Goal: Task Accomplishment & Management: Use online tool/utility

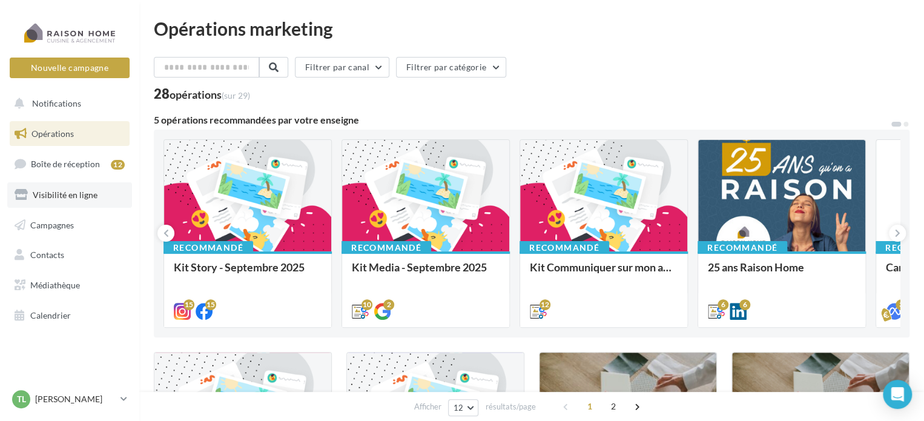
click at [73, 196] on span "Visibilité en ligne" at bounding box center [65, 195] width 65 height 10
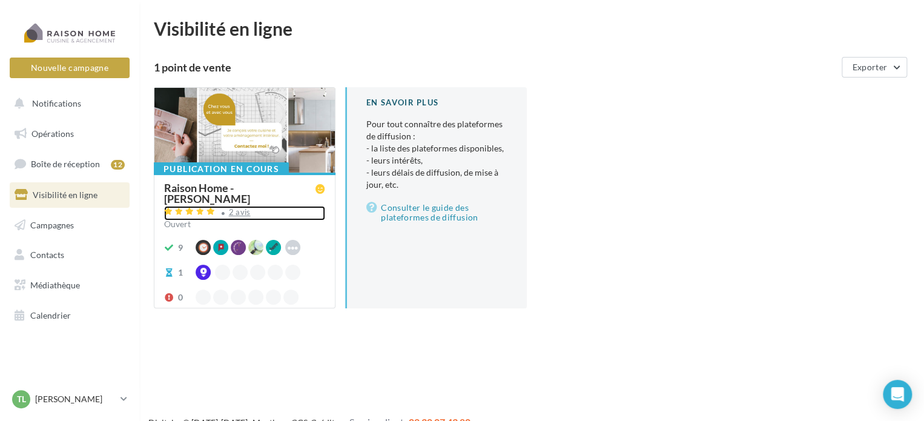
click at [246, 213] on div "2 avis" at bounding box center [240, 212] width 22 height 8
click at [130, 402] on div "[PERSON_NAME] LARDIERE [EMAIL_ADDRESS][PERSON_NAME][DOMAIN_NAME]" at bounding box center [69, 404] width 139 height 33
click at [121, 400] on icon at bounding box center [124, 399] width 7 height 10
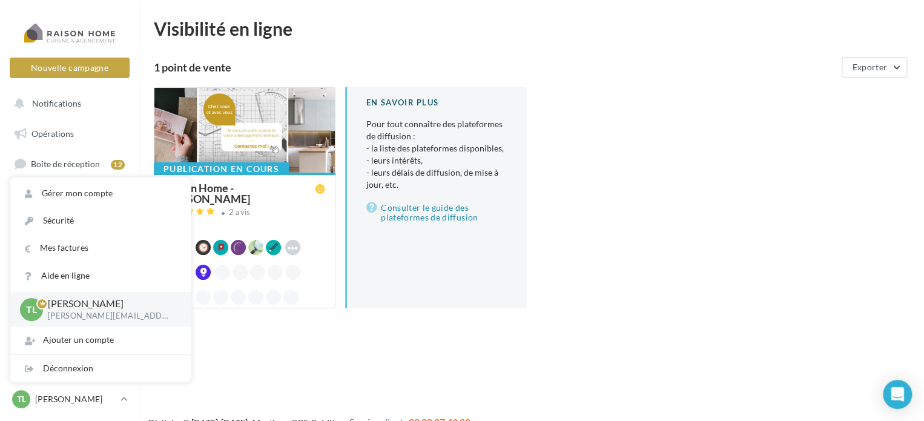
click at [361, 57] on div "1 point de vente Exporter" at bounding box center [532, 67] width 756 height 21
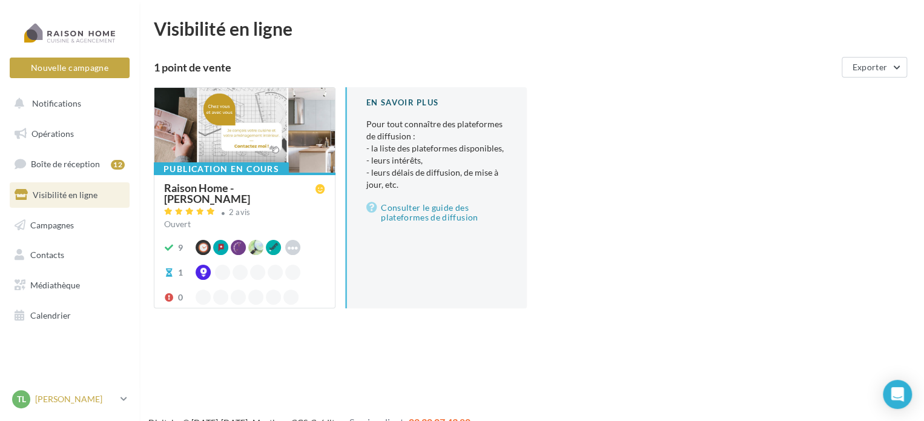
click at [117, 394] on link "TL Thierry LARDIERE thierry.lardiere@raisonhome.com" at bounding box center [70, 399] width 120 height 23
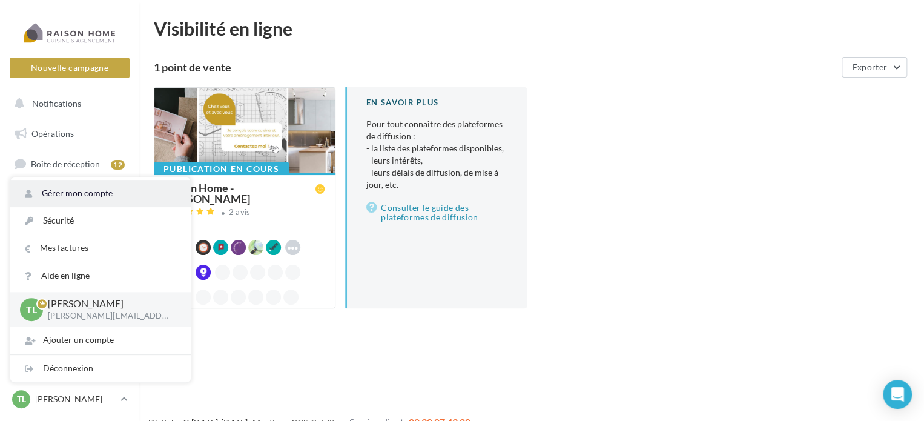
click at [70, 197] on link "Gérer mon compte" at bounding box center [100, 193] width 181 height 27
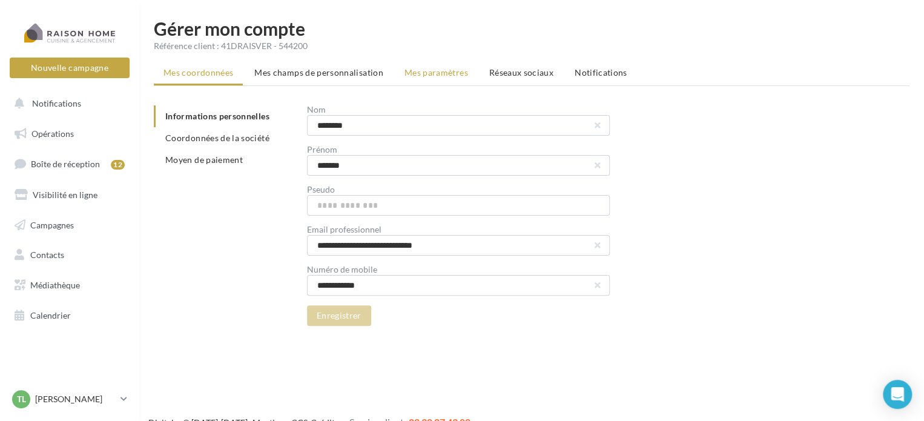
click at [439, 76] on span "Mes paramètres" at bounding box center [437, 72] width 64 height 10
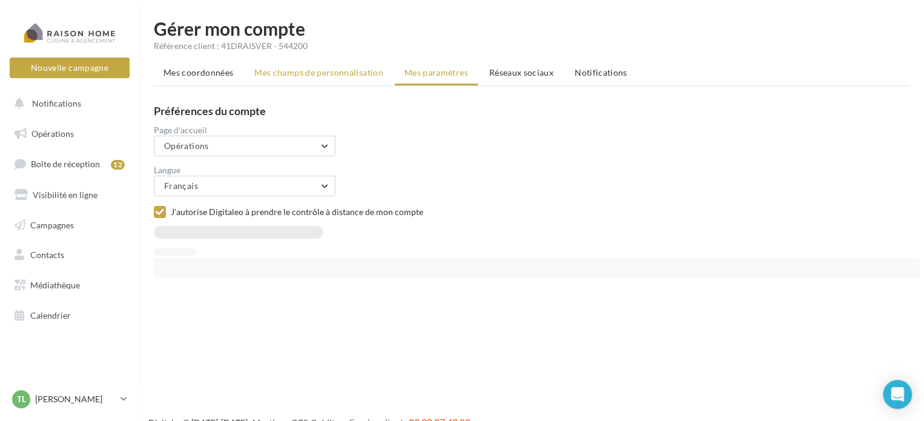
click at [339, 77] on span "Mes champs de personnalisation" at bounding box center [318, 72] width 129 height 10
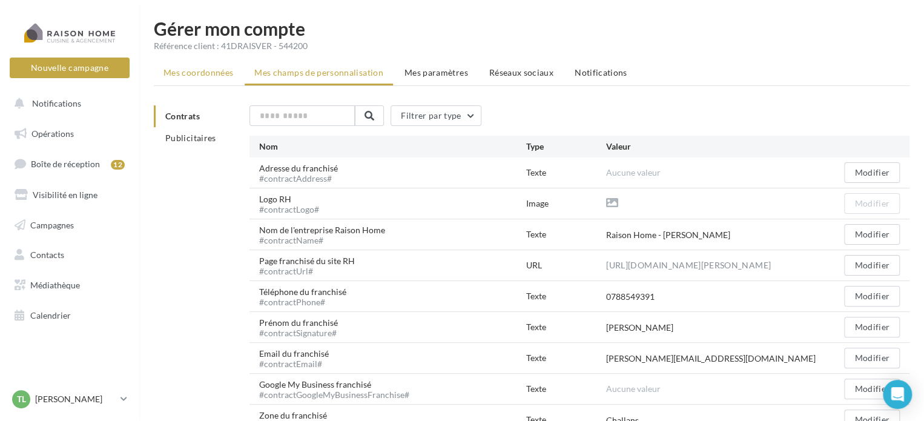
click at [220, 77] on span "Mes coordonnées" at bounding box center [199, 72] width 70 height 10
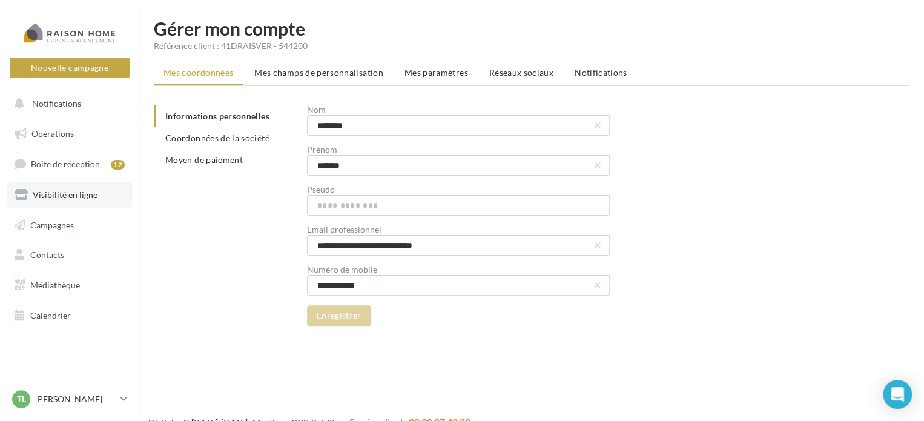
click at [44, 198] on span "Visibilité en ligne" at bounding box center [65, 195] width 65 height 10
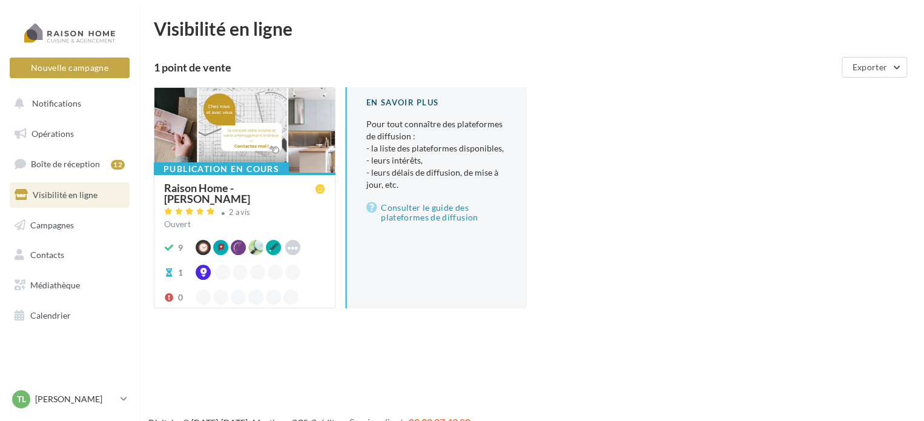
click at [240, 138] on div at bounding box center [244, 131] width 181 height 86
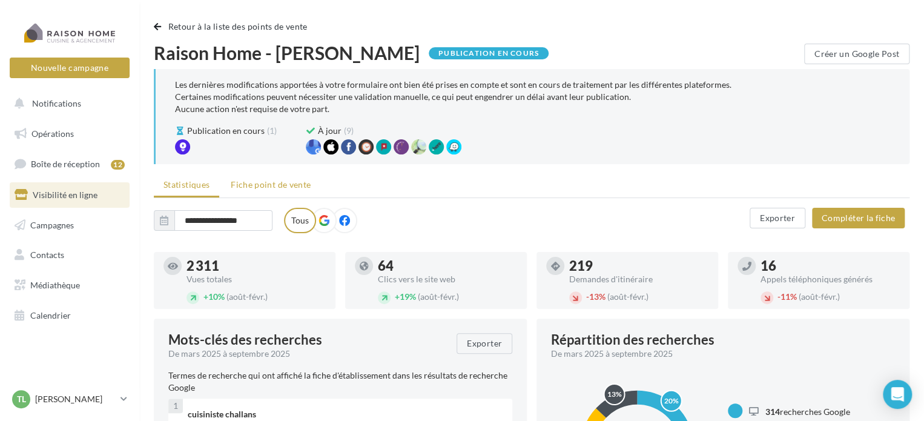
click at [253, 188] on span "Fiche point de vente" at bounding box center [271, 184] width 80 height 10
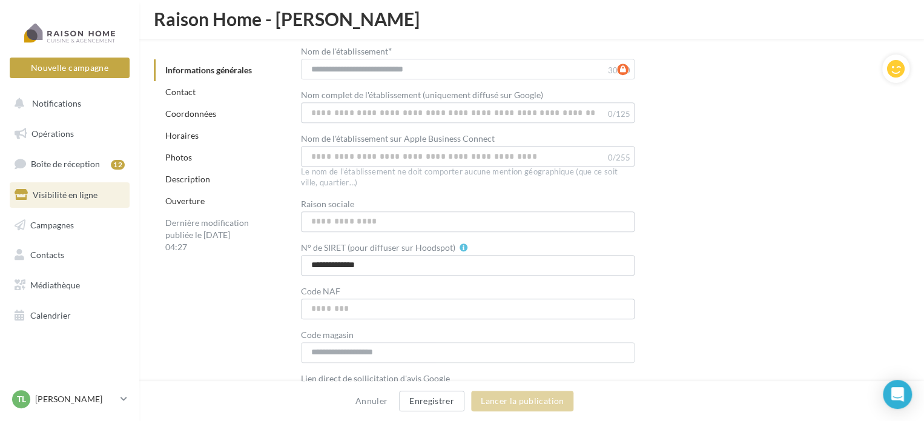
scroll to position [303, 0]
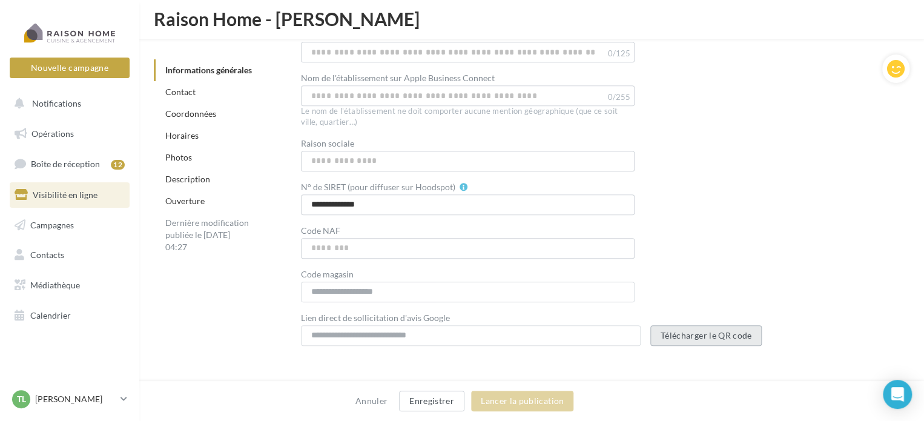
click at [704, 340] on button "Télécharger le QR code" at bounding box center [707, 335] width 112 height 21
